Goal: Transaction & Acquisition: Purchase product/service

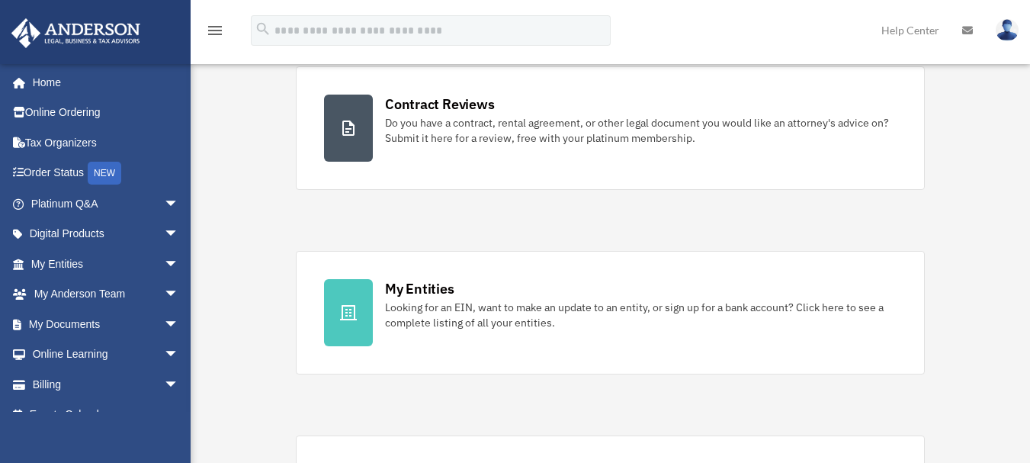
scroll to position [299, 0]
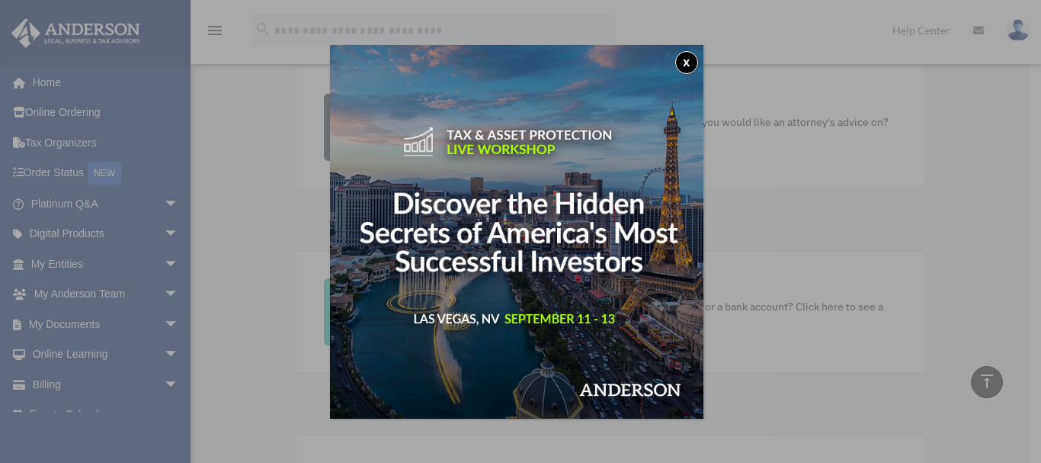
click at [673, 68] on img at bounding box center [517, 232] width 374 height 374
click at [695, 59] on button "x" at bounding box center [686, 62] width 23 height 23
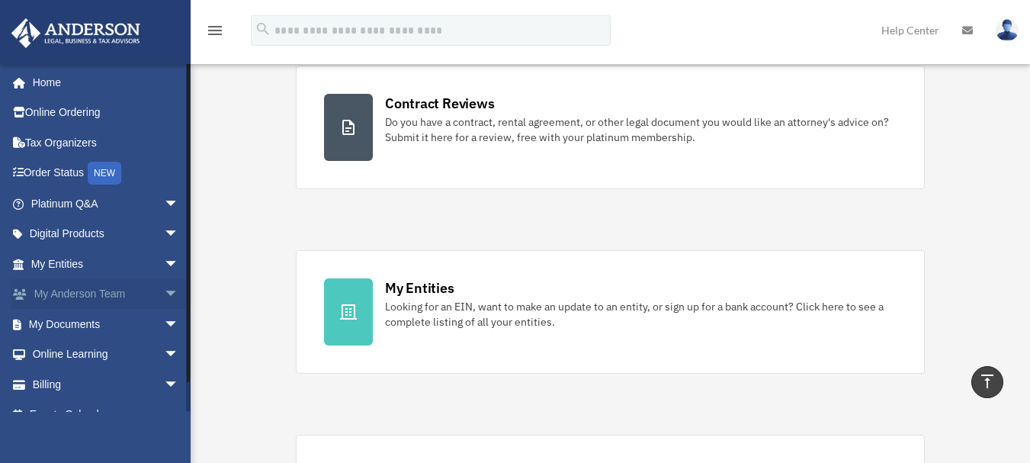
scroll to position [21, 0]
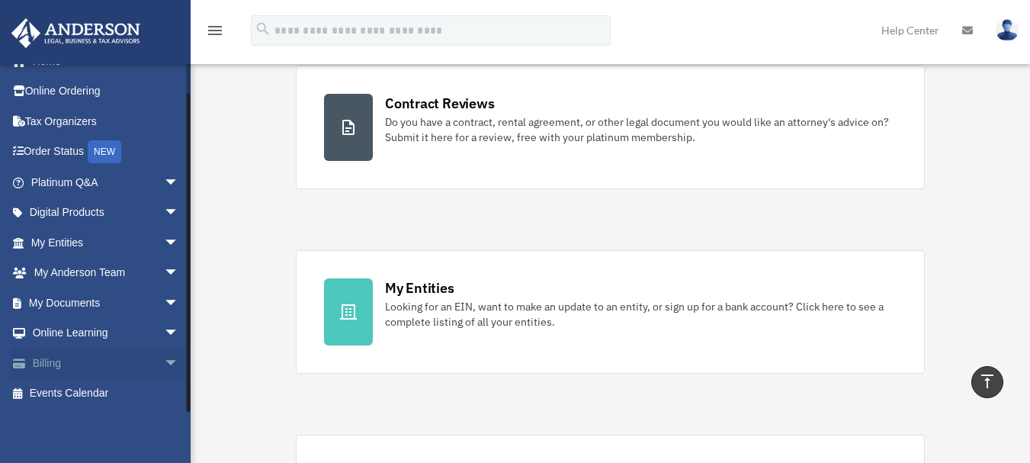
click at [116, 375] on link "Billing arrow_drop_down" at bounding box center [106, 363] width 191 height 30
click at [164, 358] on span "arrow_drop_down" at bounding box center [179, 363] width 30 height 31
click at [79, 389] on link "$ Open Invoices" at bounding box center [111, 393] width 181 height 31
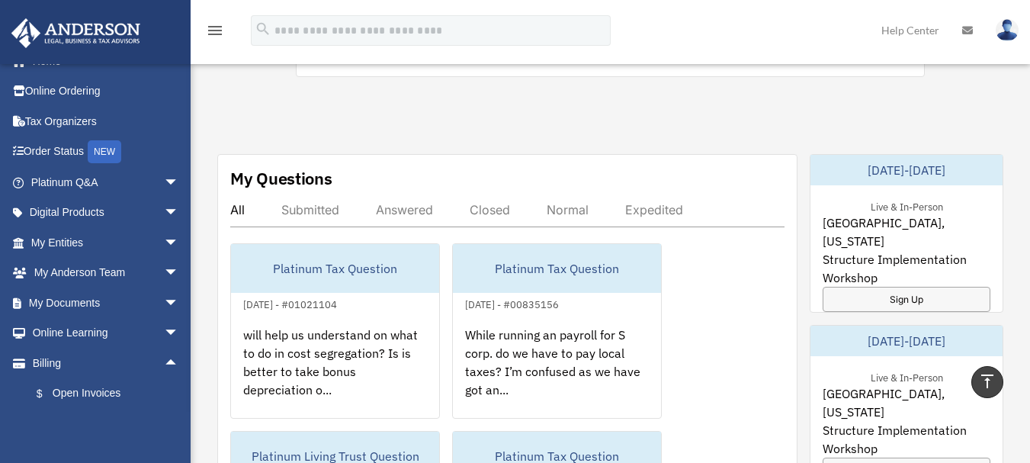
scroll to position [781, 0]
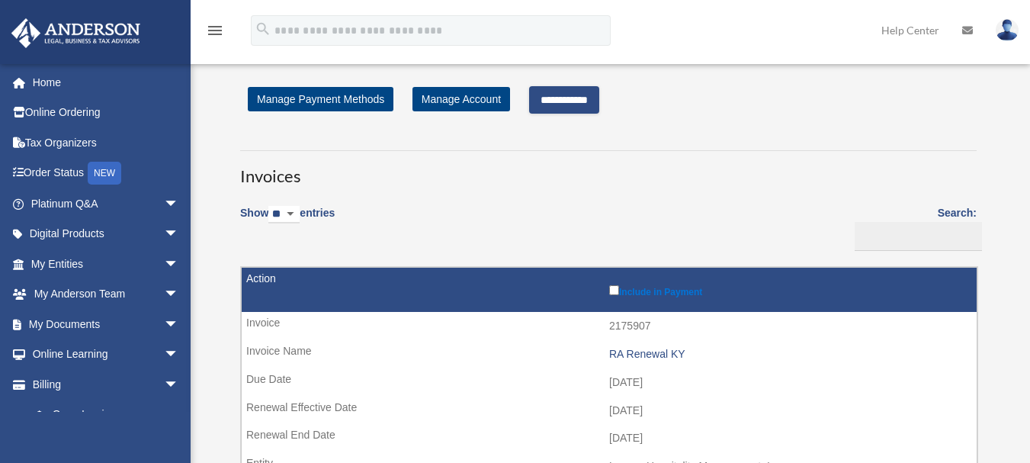
click at [573, 95] on input "**********" at bounding box center [564, 99] width 70 height 27
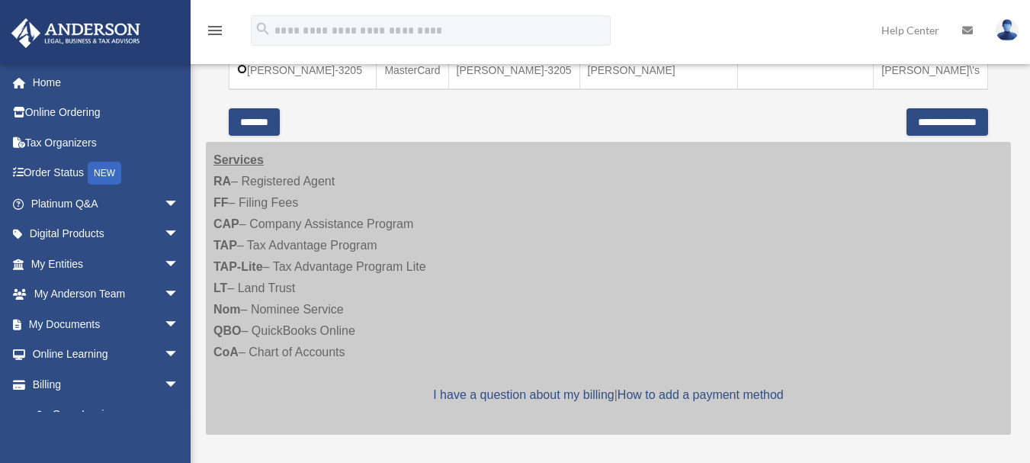
scroll to position [515, 0]
click at [909, 84] on div "Select Payment Method Card Type Card Description Name on Payment Method Card/Ac…" at bounding box center [608, 40] width 759 height 137
click at [909, 109] on input "**********" at bounding box center [947, 122] width 82 height 27
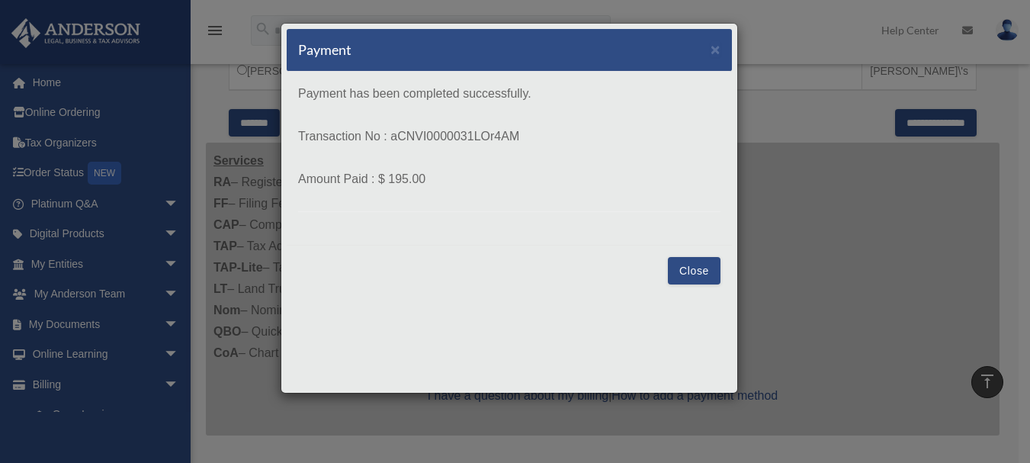
click at [674, 264] on button "Close" at bounding box center [694, 270] width 53 height 27
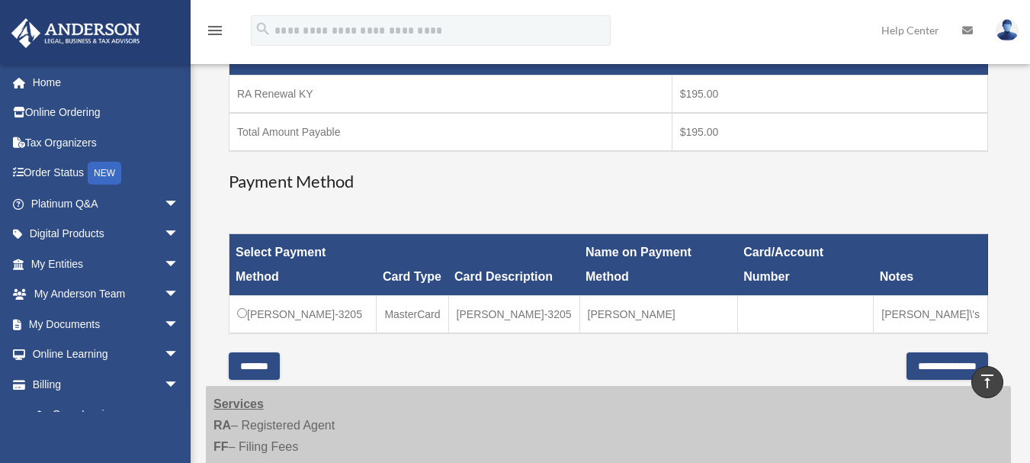
scroll to position [0, 0]
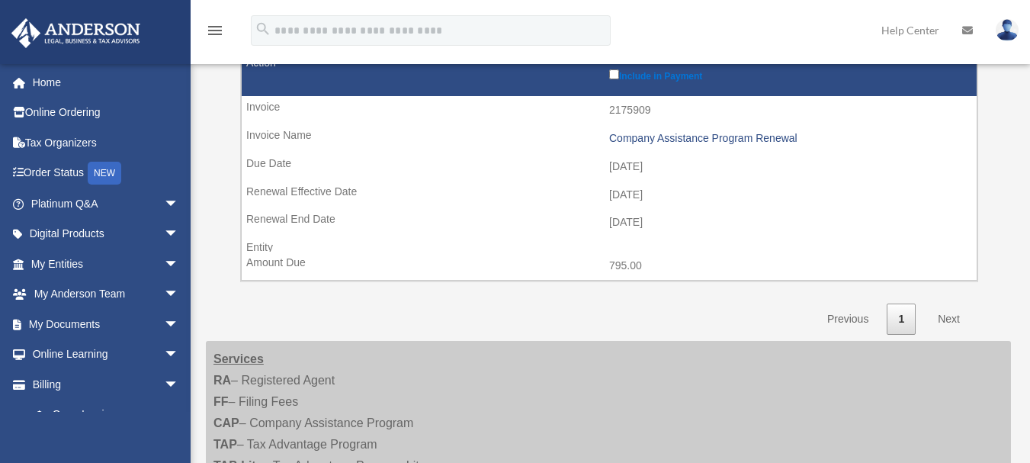
scroll to position [135, 0]
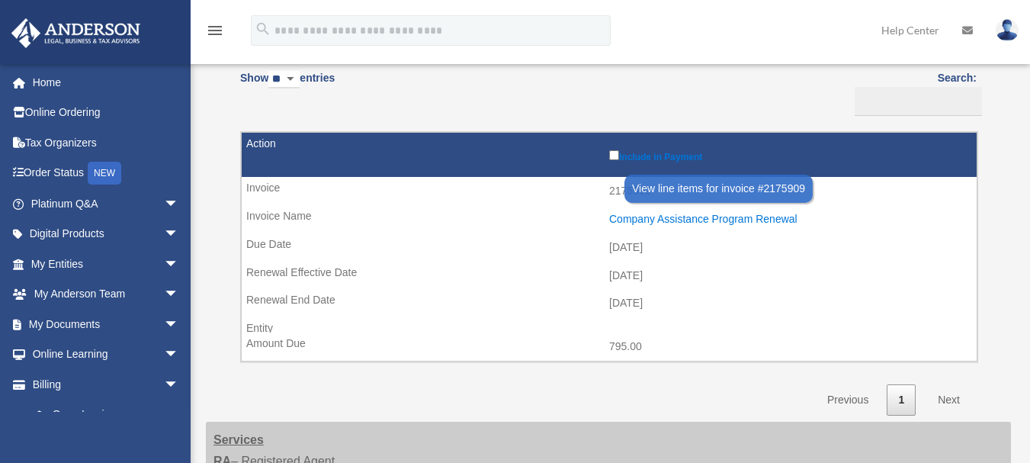
click at [630, 223] on div "Company Assistance Program Renewal" at bounding box center [789, 219] width 360 height 13
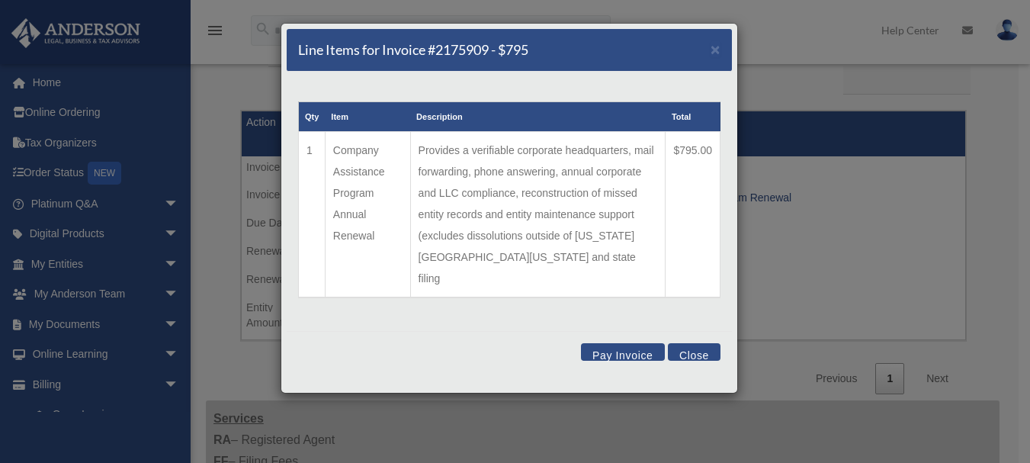
scroll to position [156, 0]
click at [572, 188] on td "Provides a verifiable corporate headquarters, mail forwarding, phone answering,…" at bounding box center [537, 215] width 255 height 166
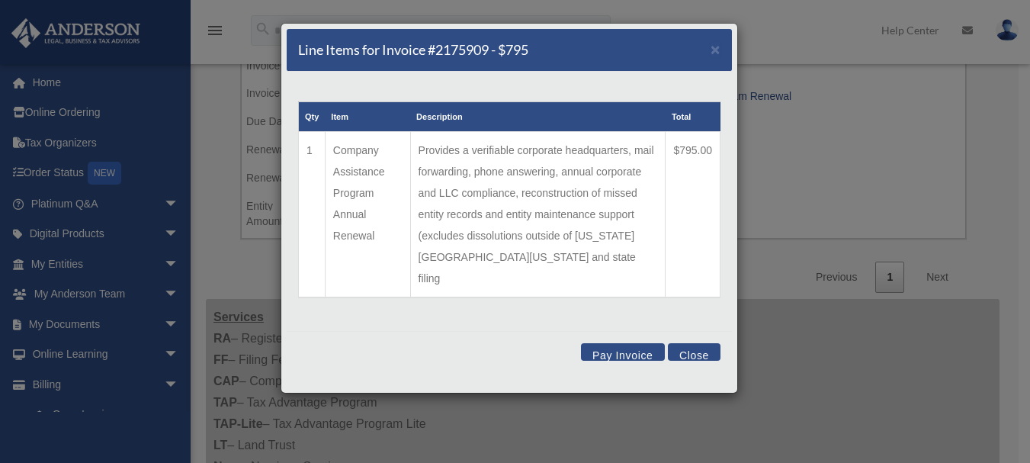
scroll to position [258, 0]
click at [716, 343] on button "Close" at bounding box center [694, 352] width 53 height 18
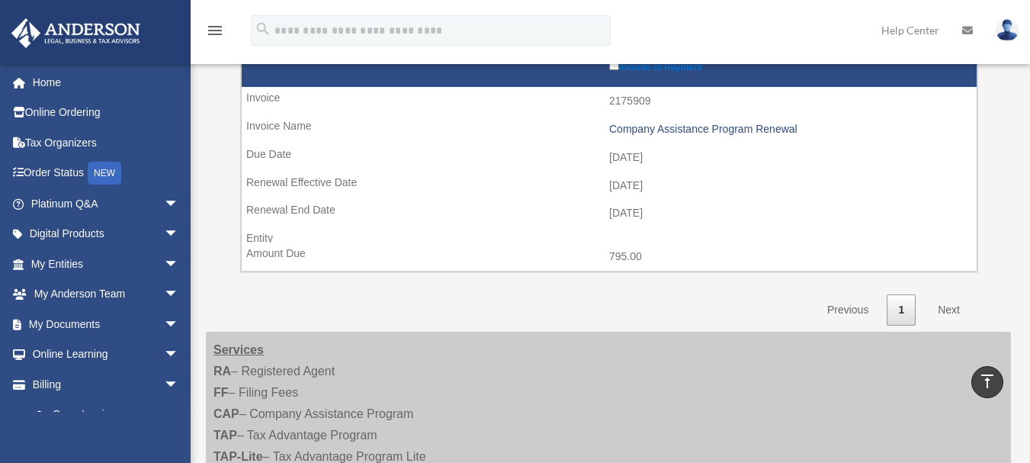
scroll to position [224, 0]
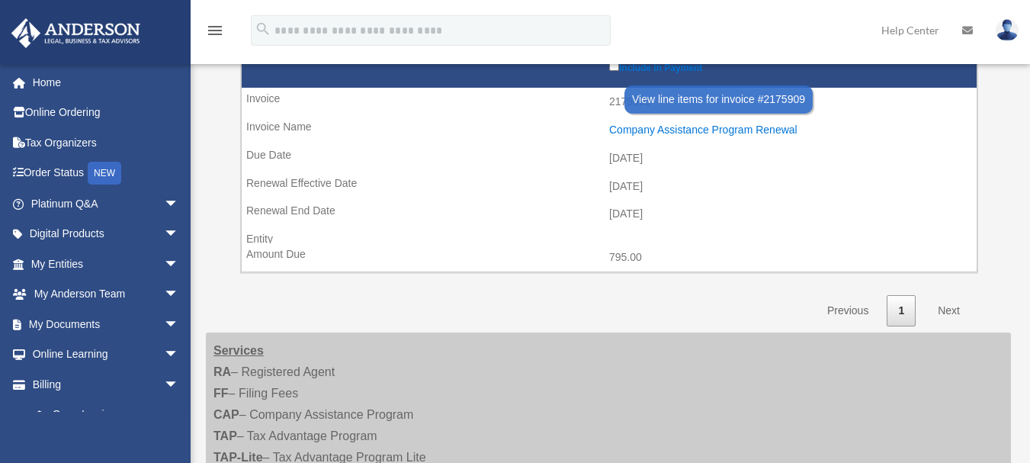
click at [670, 128] on div "Company Assistance Program Renewal" at bounding box center [789, 130] width 360 height 13
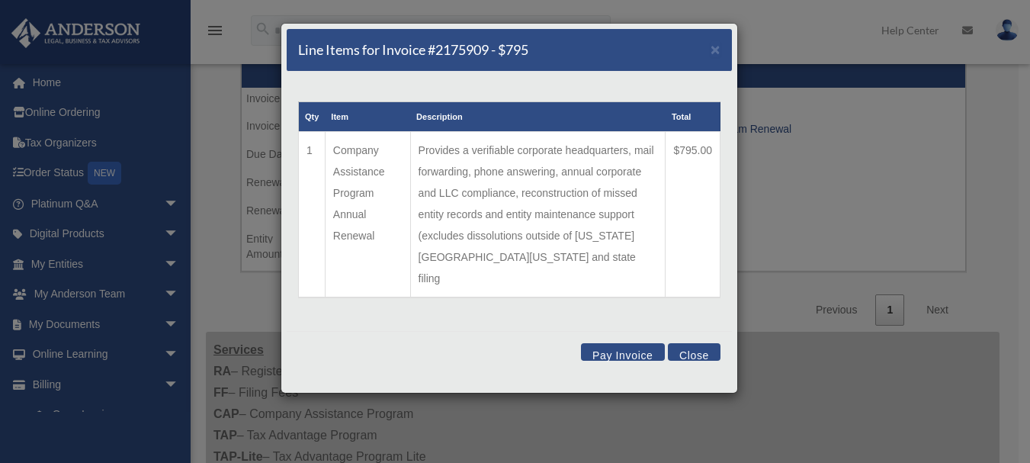
click at [711, 343] on button "Close" at bounding box center [694, 352] width 53 height 18
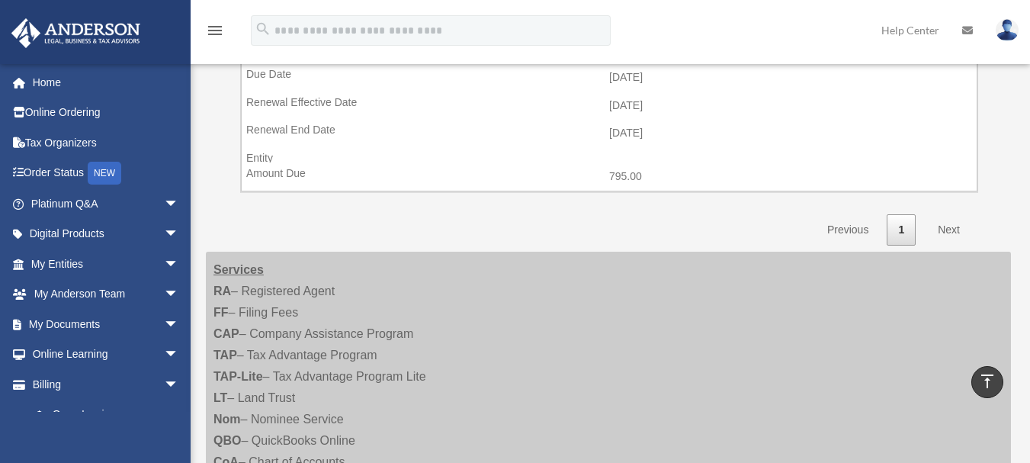
scroll to position [303, 0]
click at [233, 271] on strong "Services" at bounding box center [238, 271] width 50 height 13
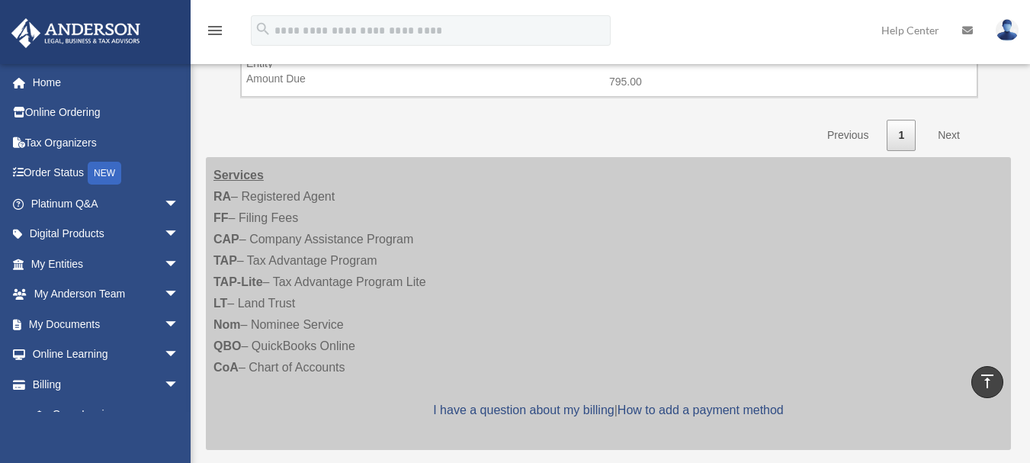
scroll to position [82, 0]
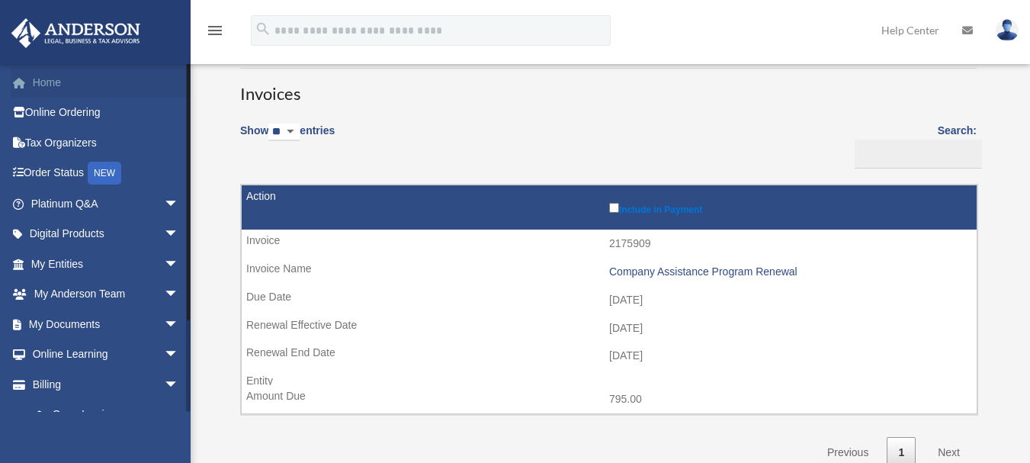
click at [75, 83] on link "Home" at bounding box center [106, 82] width 191 height 30
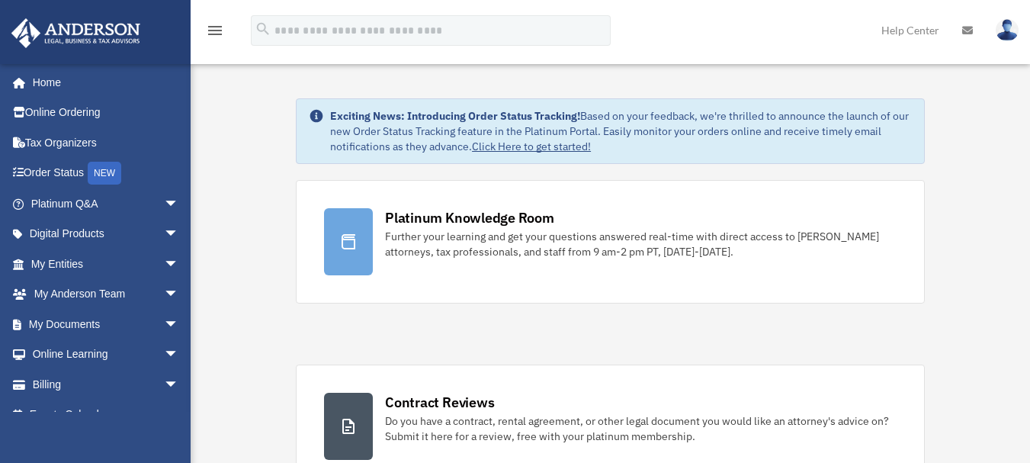
scroll to position [54, 0]
